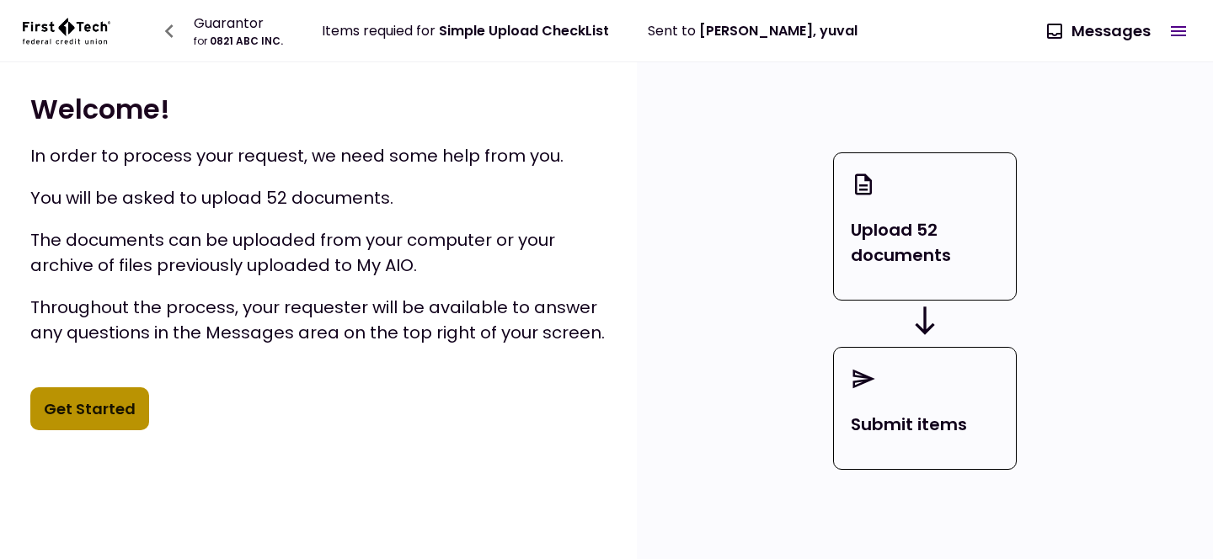
click at [104, 401] on button "Get Started" at bounding box center [89, 409] width 119 height 44
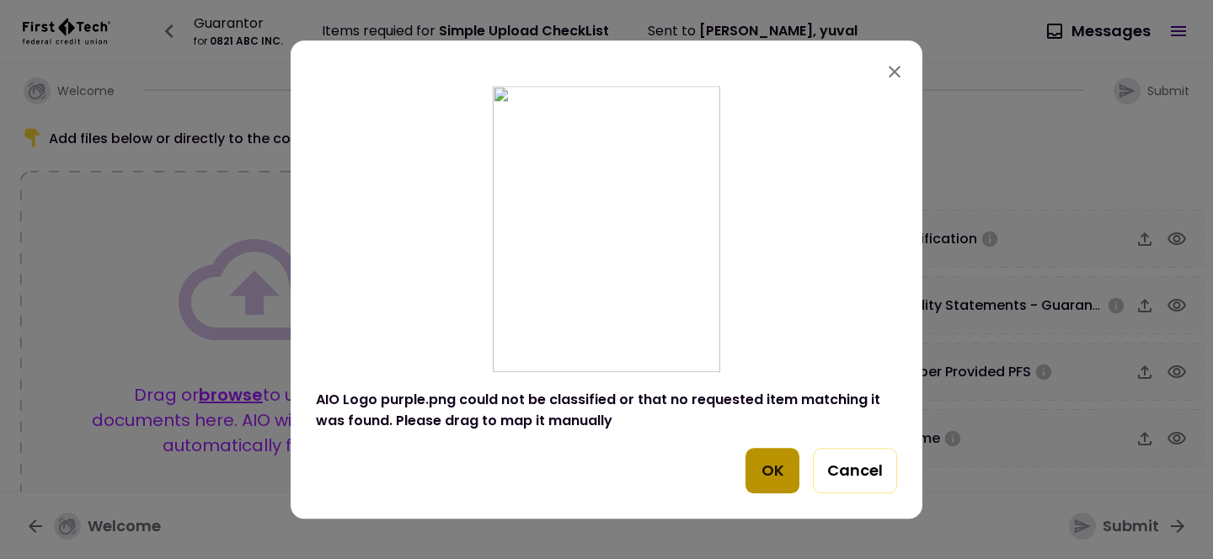
click at [768, 472] on button "OK" at bounding box center [772, 470] width 54 height 45
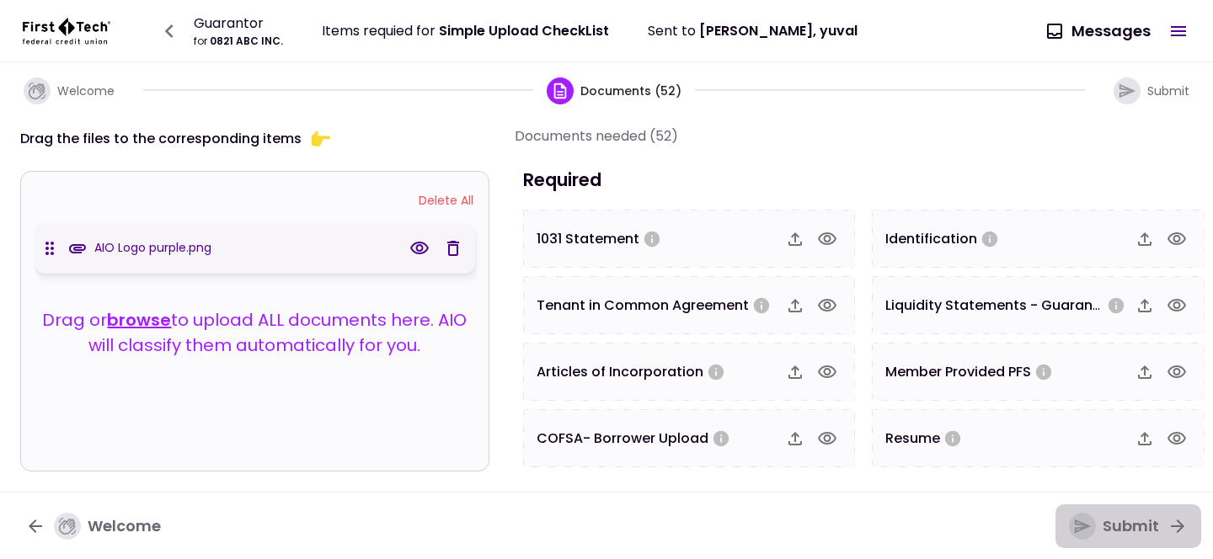
click at [1101, 527] on div "Submit" at bounding box center [1114, 526] width 90 height 27
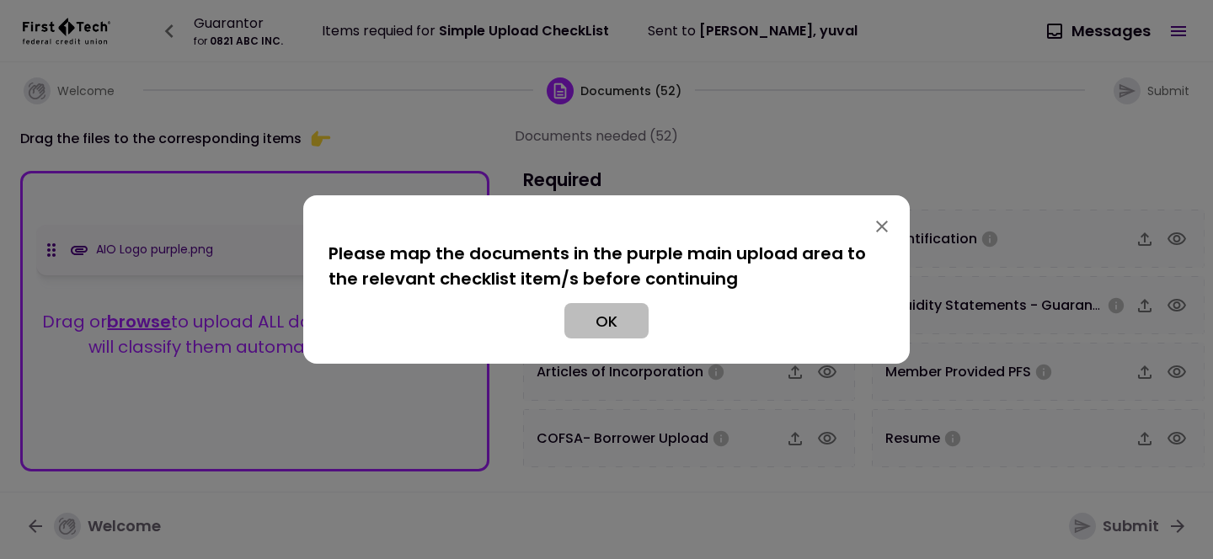
click at [617, 325] on button "OK" at bounding box center [606, 320] width 84 height 35
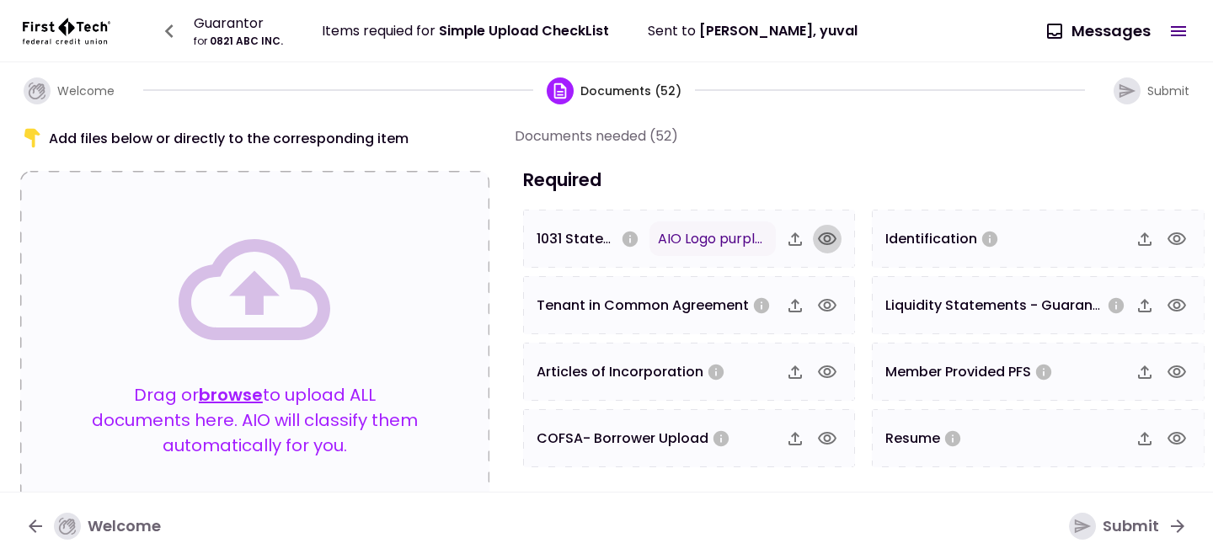
click at [825, 237] on icon "button" at bounding box center [827, 239] width 20 height 20
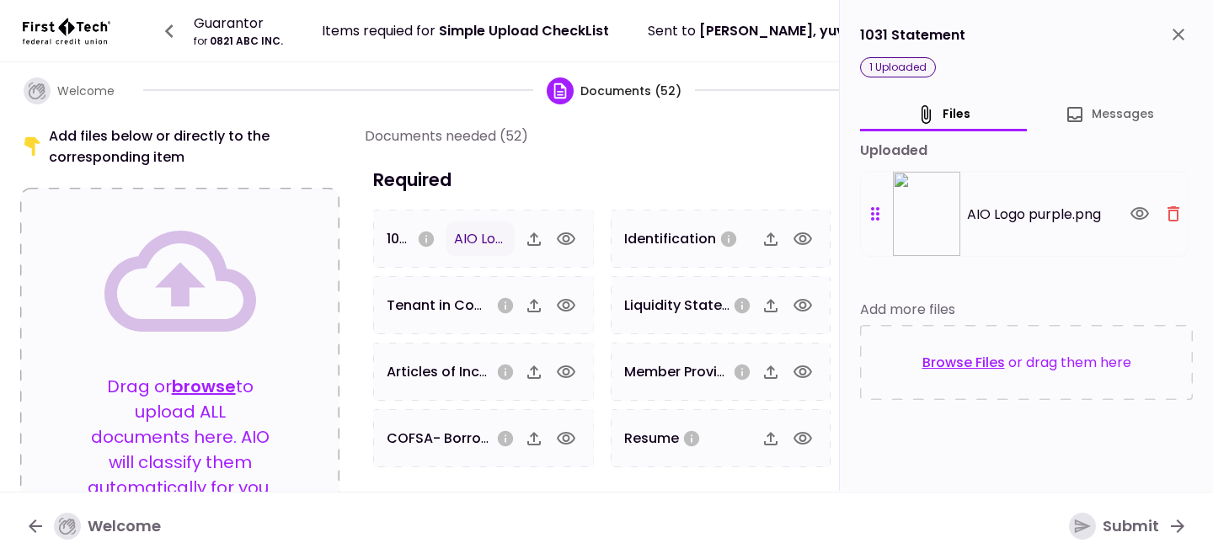
click at [1175, 212] on icon "button" at bounding box center [1173, 214] width 20 height 20
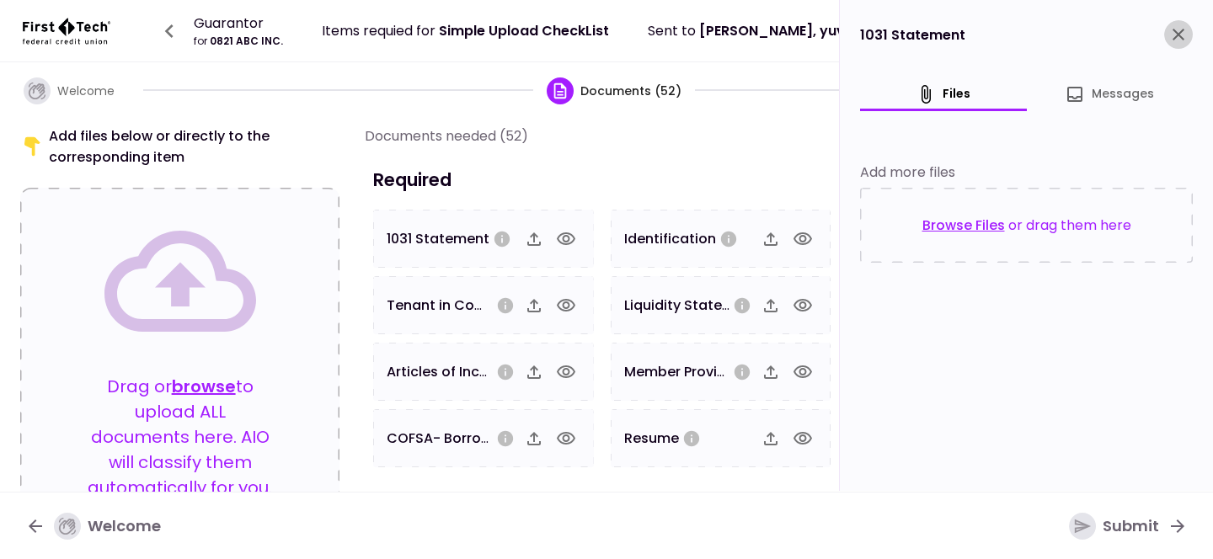
click at [1180, 36] on icon "close" at bounding box center [1178, 35] width 12 height 12
